Goal: Navigation & Orientation: Find specific page/section

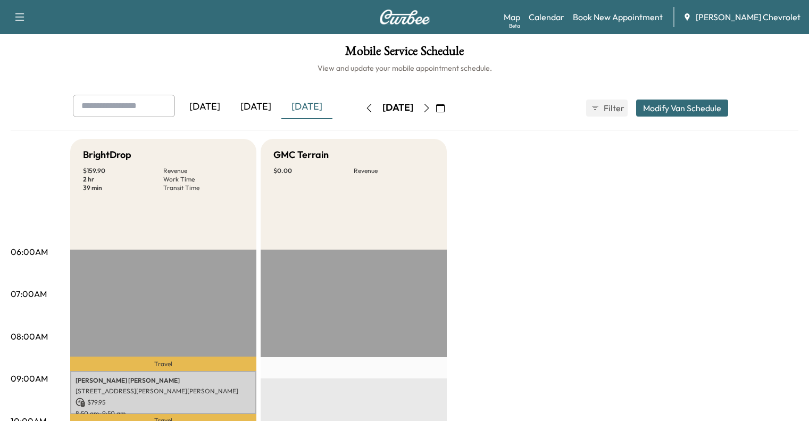
scroll to position [89, 0]
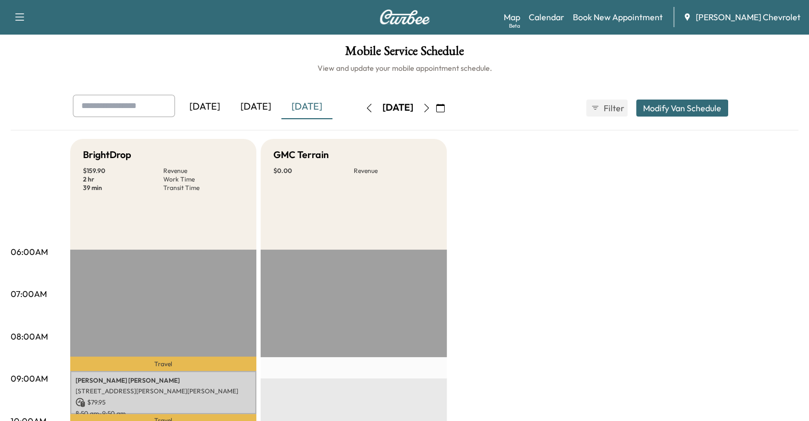
click at [230, 106] on div "[DATE]" at bounding box center [255, 107] width 51 height 24
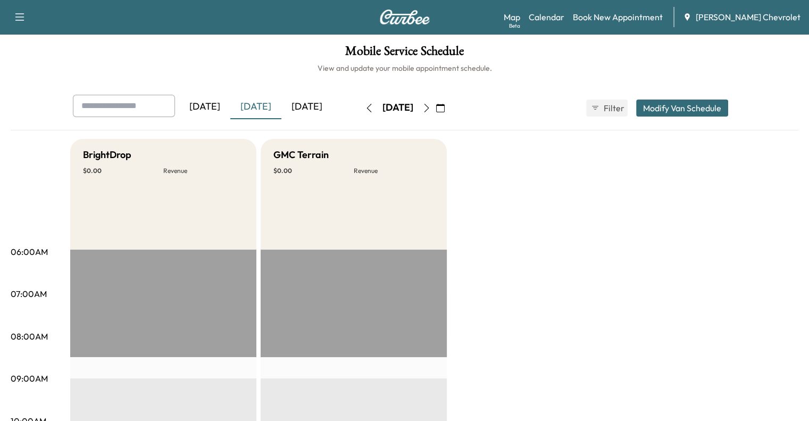
click at [281, 113] on div "[DATE]" at bounding box center [306, 107] width 51 height 24
